Goal: Information Seeking & Learning: Check status

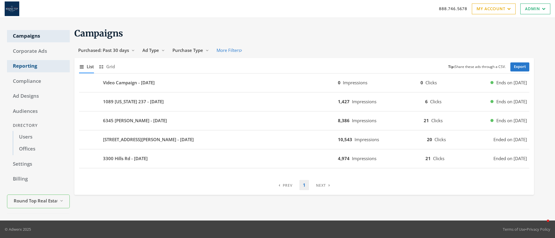
click at [22, 65] on link "Reporting" at bounding box center [38, 66] width 63 height 12
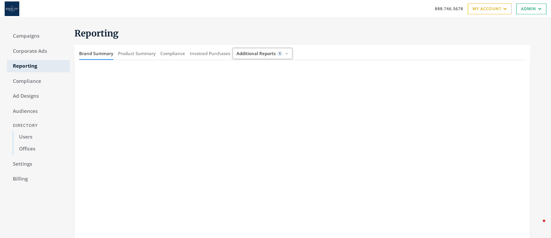
click at [264, 55] on span "Additional Reports" at bounding box center [255, 54] width 39 height 6
click at [264, 54] on span "Additional Reports" at bounding box center [255, 54] width 39 height 6
click at [202, 52] on button "Invoiced Purchases" at bounding box center [210, 53] width 41 height 13
click at [172, 52] on button "Compliance" at bounding box center [172, 53] width 25 height 13
click at [141, 53] on button "Product Summary" at bounding box center [137, 53] width 38 height 13
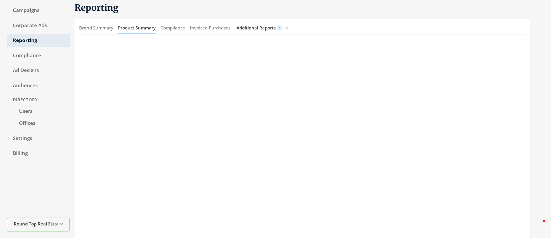
scroll to position [34, 0]
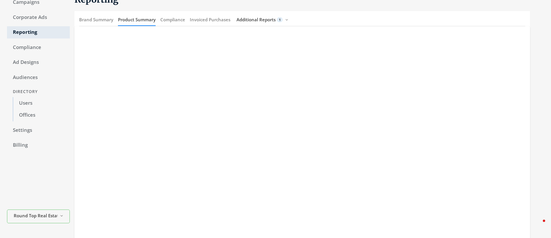
click at [72, 68] on div at bounding box center [300, 145] width 460 height 238
click at [75, 68] on div at bounding box center [301, 145] width 455 height 238
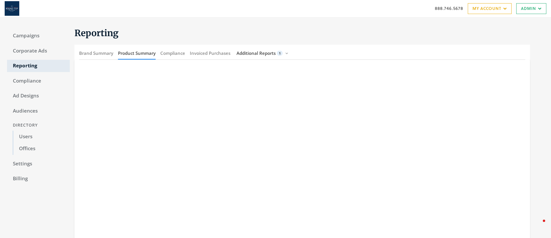
scroll to position [0, 0]
click at [22, 36] on link "Campaigns" at bounding box center [38, 36] width 63 height 12
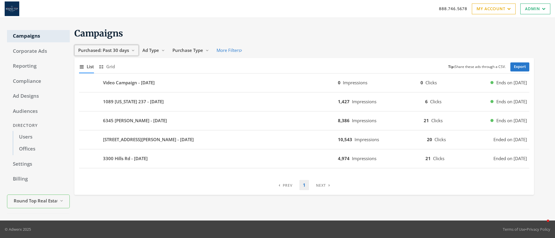
click at [103, 49] on span "Purchased: Past 30 days" at bounding box center [103, 50] width 51 height 6
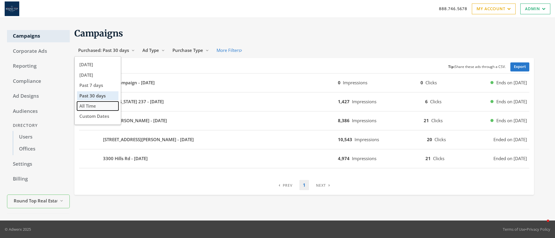
click at [89, 106] on span "All Time" at bounding box center [87, 106] width 17 height 6
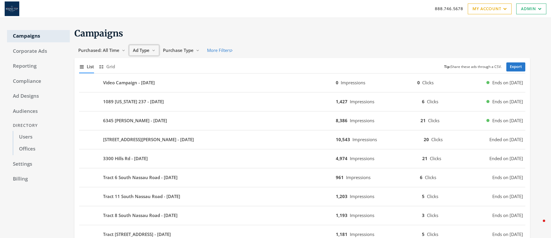
click at [142, 50] on span "Ad Type" at bounding box center [141, 50] width 17 height 6
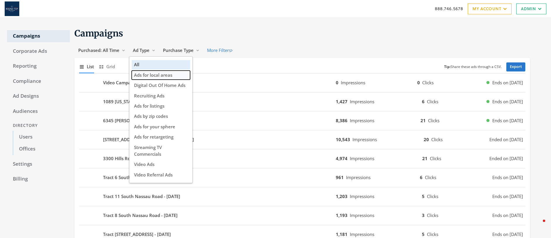
click at [154, 77] on span "Ads for local areas" at bounding box center [153, 75] width 38 height 6
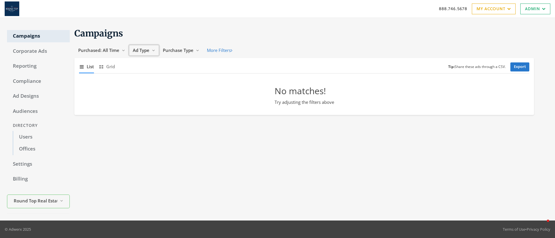
click at [142, 51] on span "Ad Type" at bounding box center [141, 50] width 17 height 6
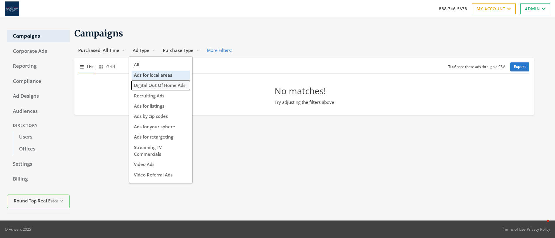
click at [174, 86] on span "Digital Out Of Home Ads" at bounding box center [159, 85] width 51 height 6
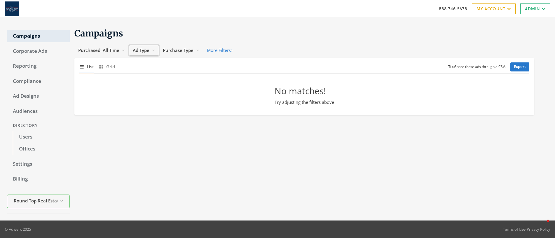
click at [143, 51] on span "Ad Type" at bounding box center [141, 50] width 17 height 6
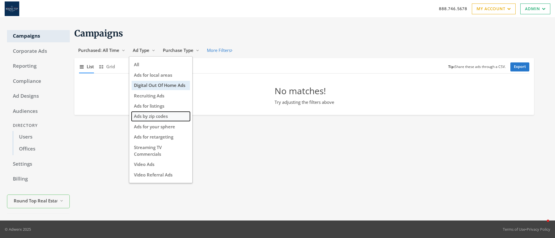
click at [167, 116] on span "Ads by zip codes" at bounding box center [151, 116] width 34 height 6
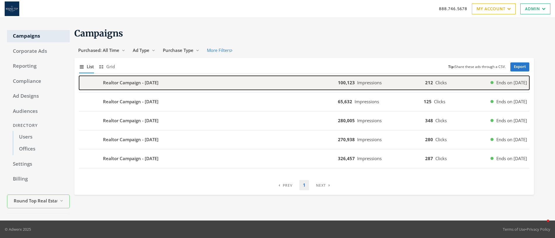
click at [122, 83] on b "Realtor Campaign - [DATE]" at bounding box center [130, 82] width 55 height 7
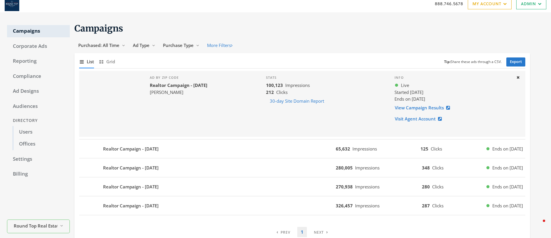
scroll to position [27, 0]
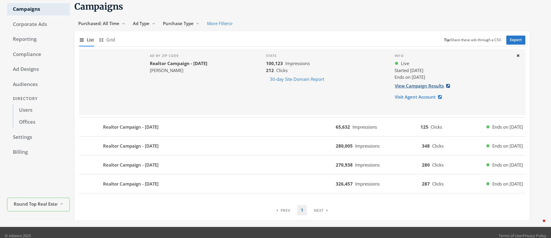
click at [417, 88] on link "View Campaign Results" at bounding box center [423, 86] width 59 height 11
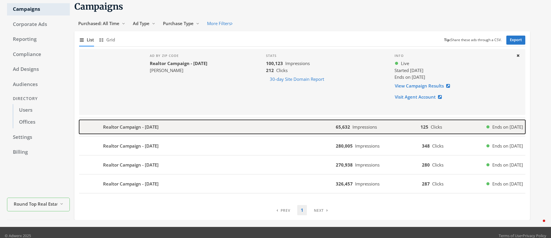
click at [168, 127] on div "Realtor Campaign - [DATE]" at bounding box center [207, 127] width 257 height 14
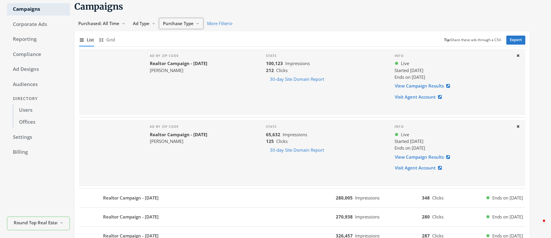
click at [179, 22] on span "Purchase Type" at bounding box center [178, 23] width 31 height 6
click at [190, 49] on span "Company-purchased" at bounding box center [186, 48] width 44 height 6
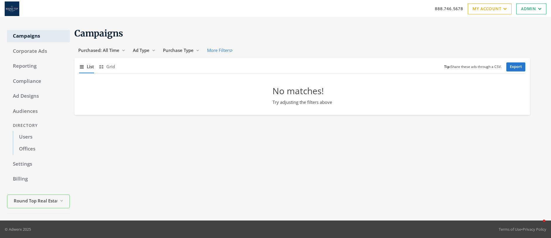
scroll to position [0, 0]
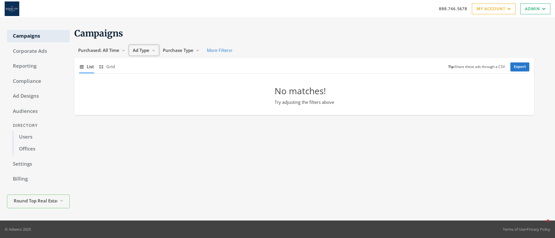
click at [140, 50] on span "Ad Type" at bounding box center [141, 50] width 17 height 6
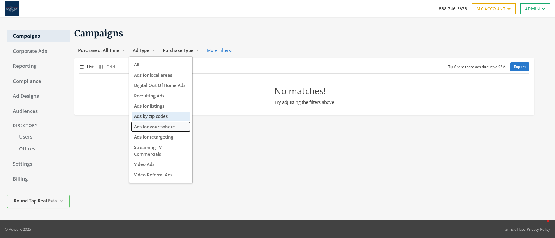
click at [162, 130] on button "Ads for your sphere" at bounding box center [161, 126] width 58 height 9
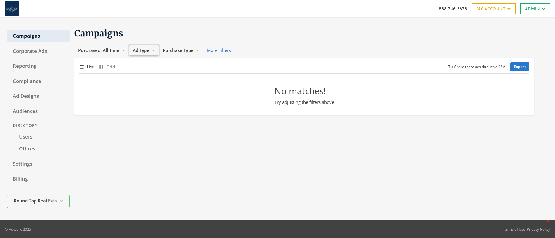
click at [147, 52] on span "Ad Type" at bounding box center [141, 50] width 17 height 6
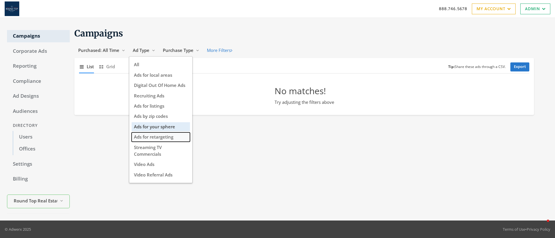
click at [168, 138] on span "Ads for retargeting" at bounding box center [153, 137] width 39 height 6
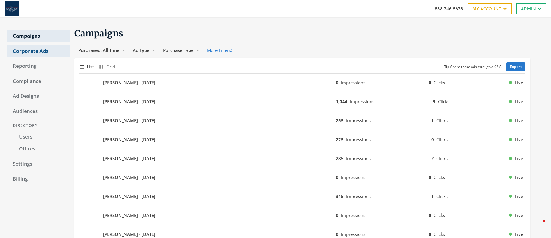
click at [35, 51] on link "Corporate Ads" at bounding box center [38, 51] width 63 height 12
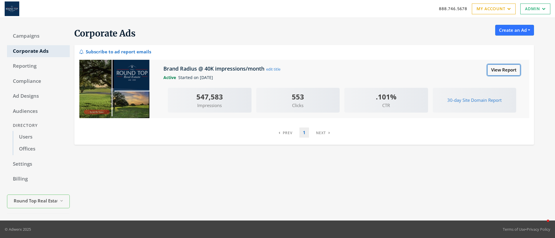
click at [504, 74] on div "Brand Radius @ 40K impressions/month edit title View Report Active Started on 1…" at bounding box center [342, 88] width 366 height 57
click at [504, 72] on link "View Report" at bounding box center [504, 70] width 33 height 11
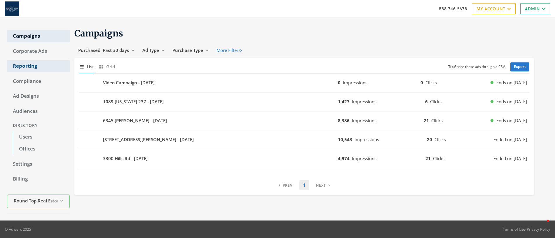
click at [28, 68] on link "Reporting" at bounding box center [38, 66] width 63 height 12
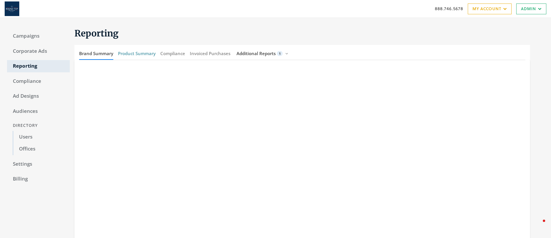
click at [143, 54] on button "Product Summary" at bounding box center [137, 53] width 38 height 13
click at [18, 33] on link "Campaigns" at bounding box center [38, 36] width 63 height 12
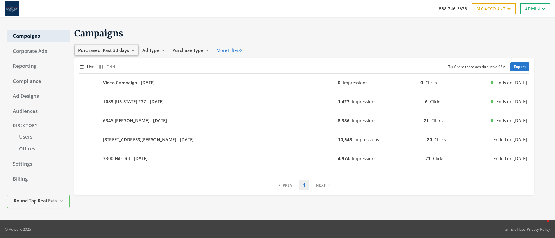
click at [103, 50] on span "Purchased: Past 30 days" at bounding box center [103, 50] width 51 height 6
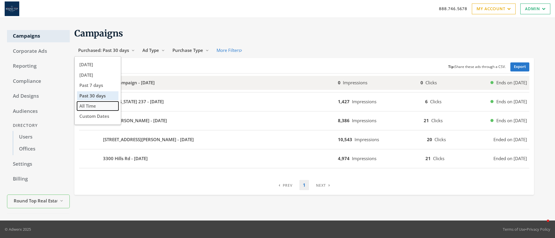
click at [93, 107] on span "All Time" at bounding box center [87, 106] width 17 height 6
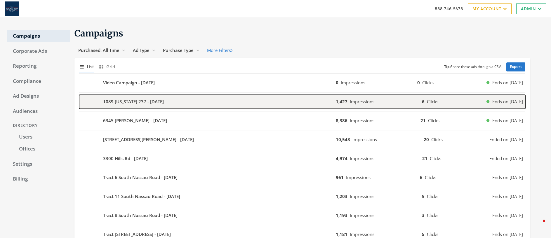
click at [237, 106] on div "1089 [US_STATE] 237 - [DATE]" at bounding box center [207, 102] width 257 height 14
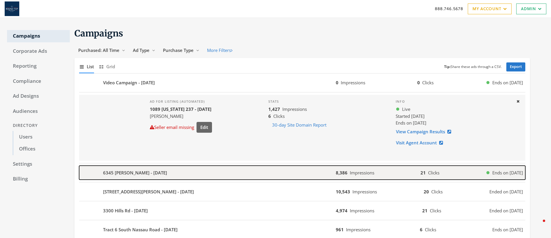
click at [229, 178] on div "6345 [PERSON_NAME] - [DATE]" at bounding box center [207, 173] width 257 height 14
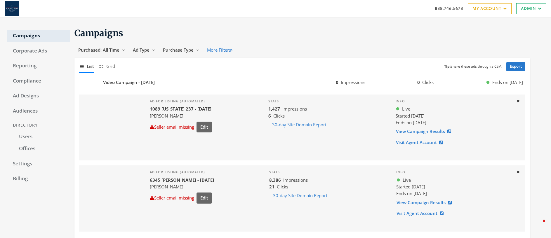
scroll to position [161, 0]
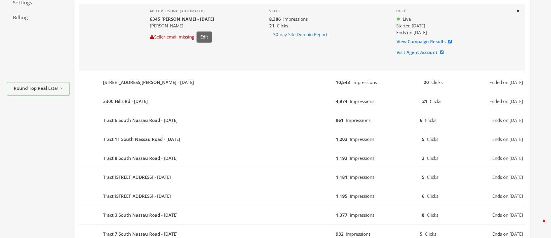
click at [222, 167] on div "Tract [STREET_ADDRESS] - [DATE] 1,193 Impressions 3 Clicks Ends on [DATE]" at bounding box center [302, 158] width 446 height 19
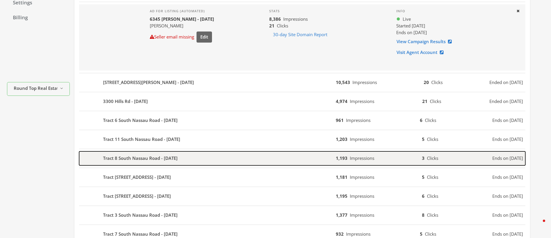
click at [220, 161] on div "Tract 8 South Nassau Road - [DATE]" at bounding box center [207, 159] width 257 height 14
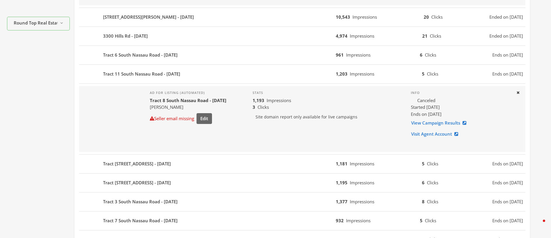
scroll to position [423, 0]
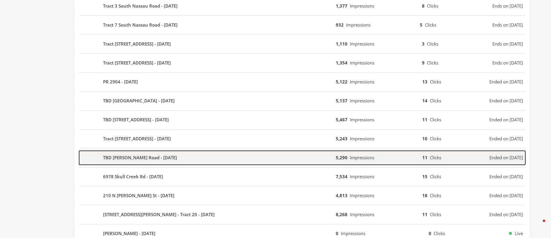
click at [215, 161] on div "TBD [PERSON_NAME] Road - [DATE]" at bounding box center [207, 158] width 257 height 14
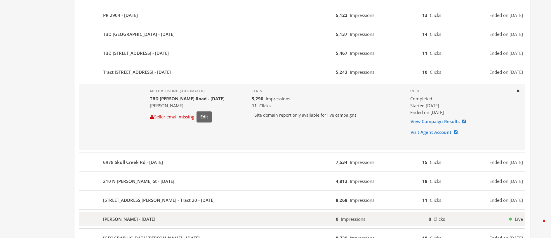
scroll to position [550, 0]
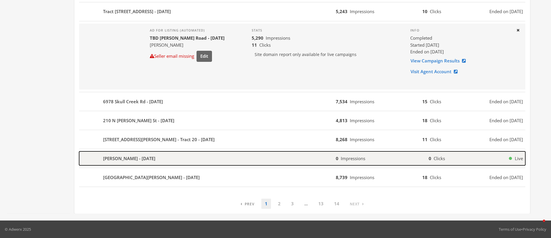
click at [227, 154] on div "[PERSON_NAME] - [DATE]" at bounding box center [207, 159] width 257 height 14
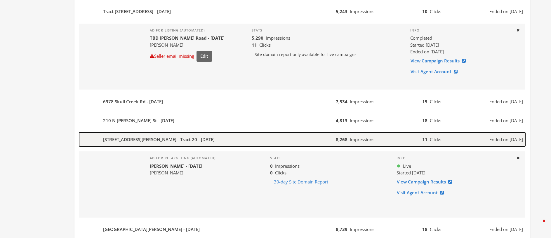
click at [214, 142] on div "[STREET_ADDRESS][PERSON_NAME] - Tract 20 - [DATE]" at bounding box center [207, 140] width 257 height 14
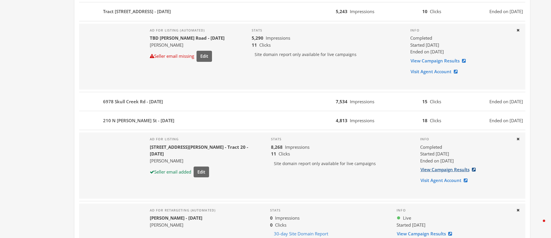
click at [436, 171] on link "View Campaign Results" at bounding box center [449, 169] width 59 height 11
click at [439, 170] on link "View Campaign Results" at bounding box center [449, 169] width 59 height 11
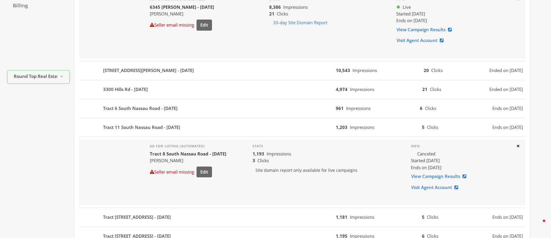
scroll to position [0, 0]
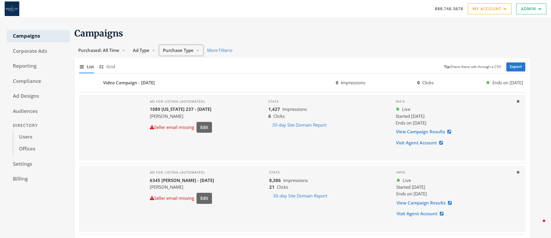
click at [186, 51] on span "Purchase Type" at bounding box center [178, 50] width 31 height 6
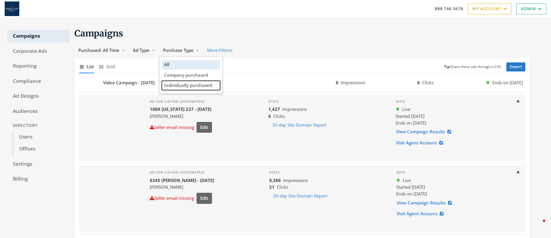
click at [184, 86] on span "Individually purchased" at bounding box center [188, 85] width 48 height 6
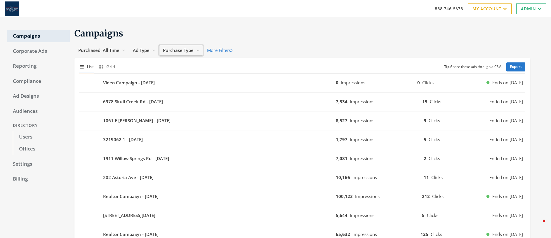
click at [178, 51] on span "Purchase Type" at bounding box center [178, 50] width 31 height 6
click at [179, 75] on span "Company-purchased" at bounding box center [186, 75] width 44 height 6
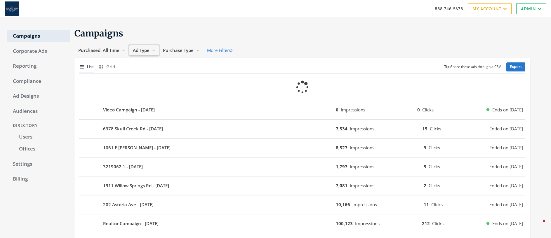
click at [144, 51] on span "Ad Type" at bounding box center [141, 50] width 17 height 6
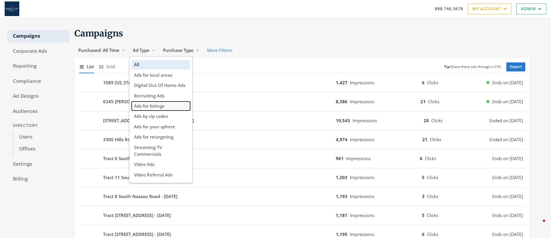
click at [163, 105] on span "Ads for listings" at bounding box center [149, 106] width 30 height 6
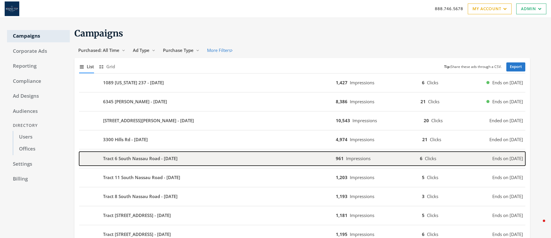
click at [130, 159] on b "Tract 6 South Nassau Road - [DATE]" at bounding box center [140, 158] width 74 height 7
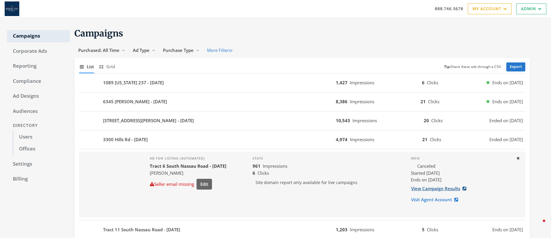
click at [427, 189] on link "View Campaign Results" at bounding box center [440, 188] width 59 height 11
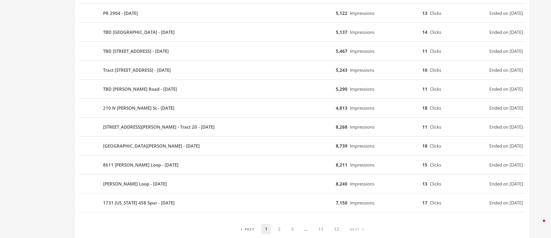
scroll to position [370, 0]
click at [277, 229] on link "2" at bounding box center [279, 228] width 10 height 10
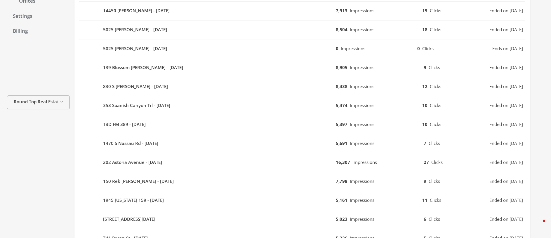
scroll to position [147, 0]
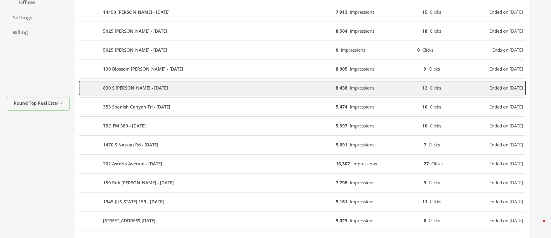
click at [161, 91] on b "830 S [PERSON_NAME] - [DATE]" at bounding box center [135, 88] width 65 height 7
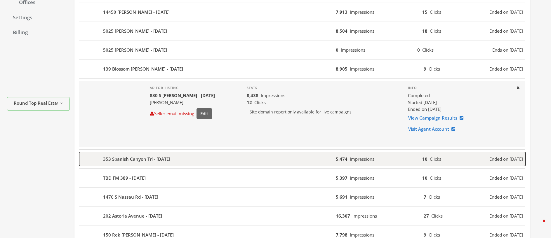
click at [157, 160] on b "353 Spanish Canyon Trl - [DATE]" at bounding box center [136, 159] width 67 height 7
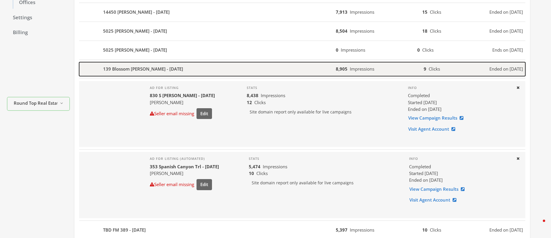
click at [189, 66] on div "139 Blossom [PERSON_NAME] - [DATE]" at bounding box center [207, 69] width 257 height 14
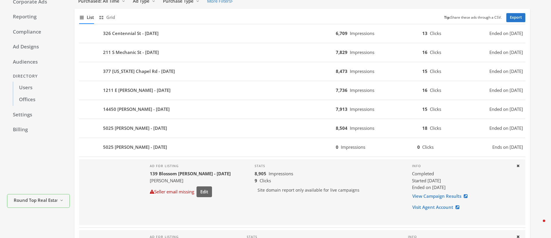
scroll to position [0, 0]
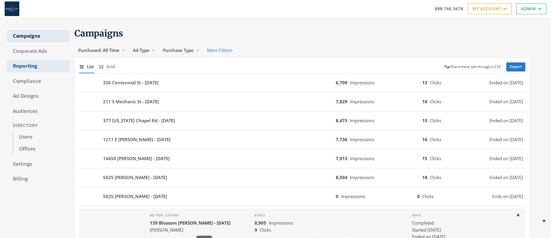
click at [26, 65] on link "Reporting" at bounding box center [38, 66] width 63 height 12
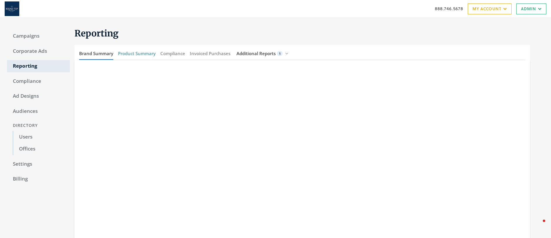
click at [145, 54] on button "Product Summary" at bounding box center [137, 53] width 38 height 13
